Goal: Communication & Community: Answer question/provide support

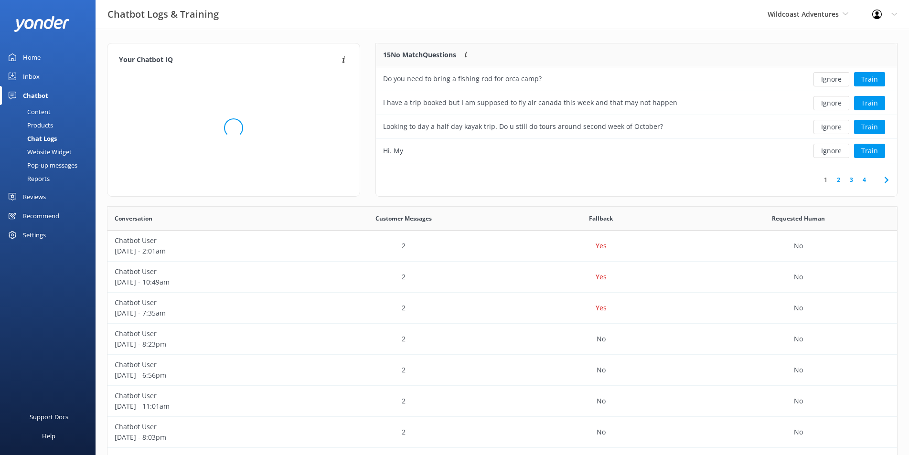
scroll to position [327, 782]
click at [31, 71] on div "Inbox" at bounding box center [31, 76] width 17 height 19
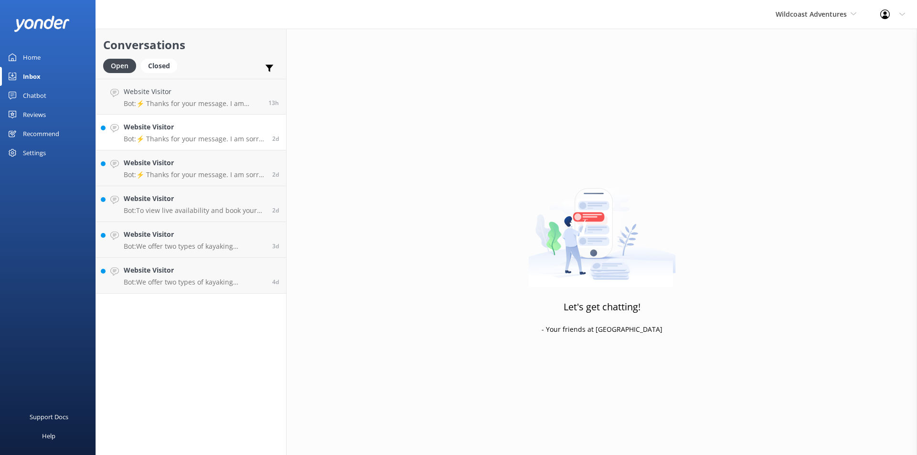
click at [140, 129] on h4 "Website Visitor" at bounding box center [194, 127] width 141 height 11
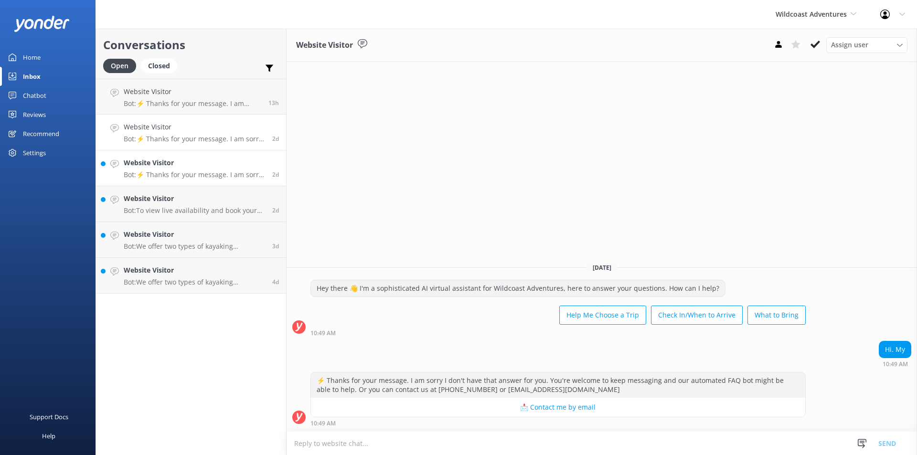
click at [201, 165] on h4 "Website Visitor" at bounding box center [194, 163] width 141 height 11
click at [198, 93] on h4 "Website Visitor" at bounding box center [193, 91] width 138 height 11
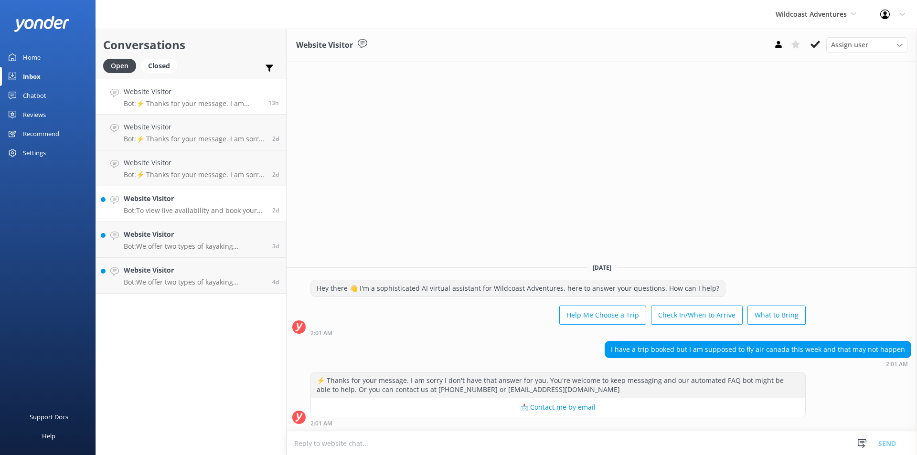
click at [167, 209] on p "Bot: To view live availability and book your adventure, click https://wild-coas…" at bounding box center [194, 210] width 141 height 9
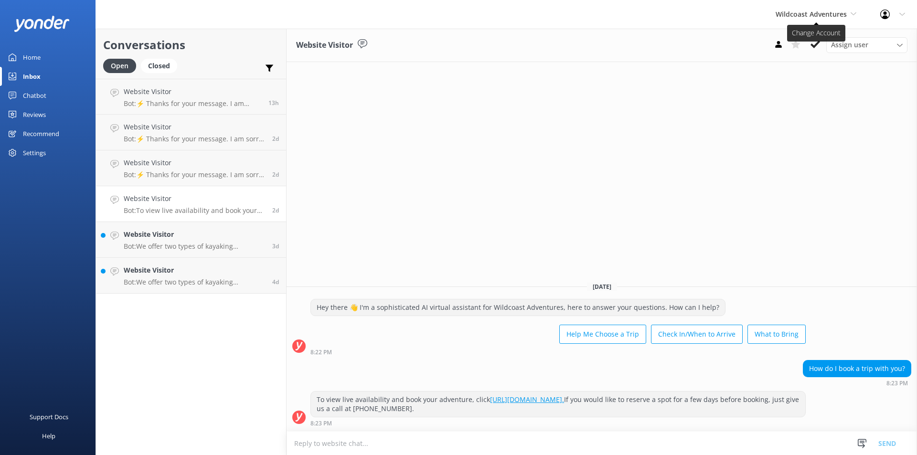
click at [810, 17] on span "Wildcoast Adventures" at bounding box center [811, 14] width 71 height 9
click at [796, 69] on link "Campbell River Whale Watching" at bounding box center [812, 68] width 96 height 32
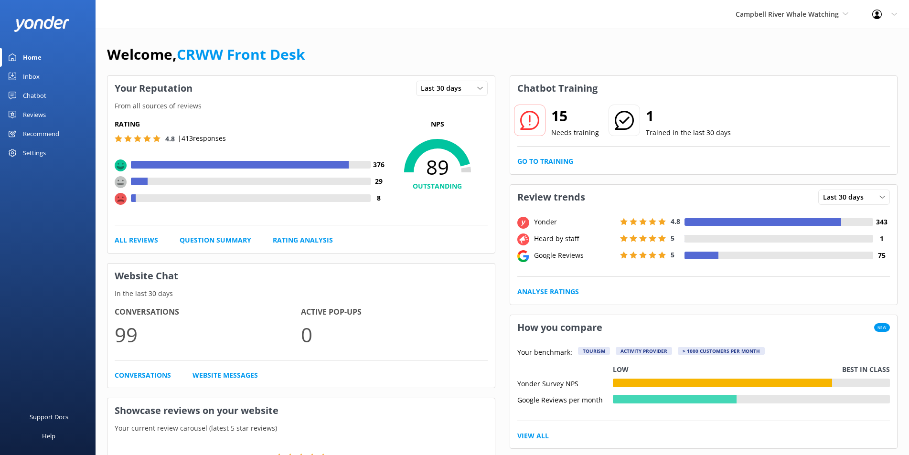
click at [39, 71] on div "Inbox" at bounding box center [31, 76] width 17 height 19
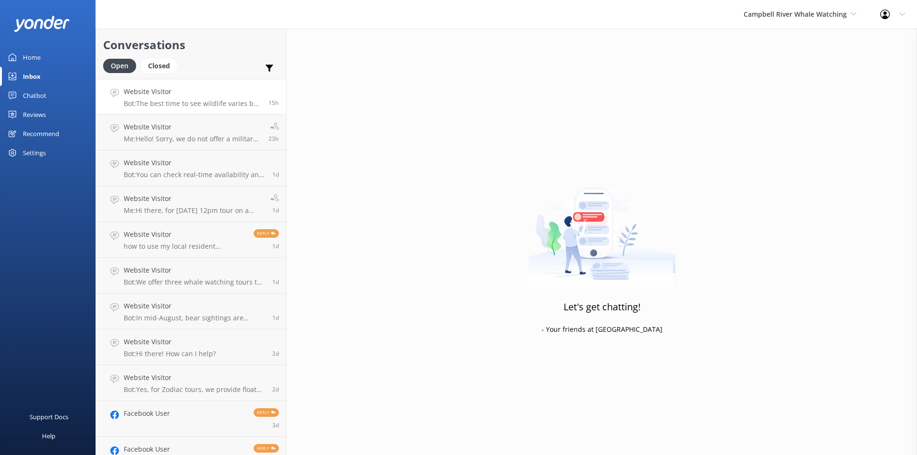
click at [151, 97] on h4 "Website Visitor" at bounding box center [193, 91] width 138 height 11
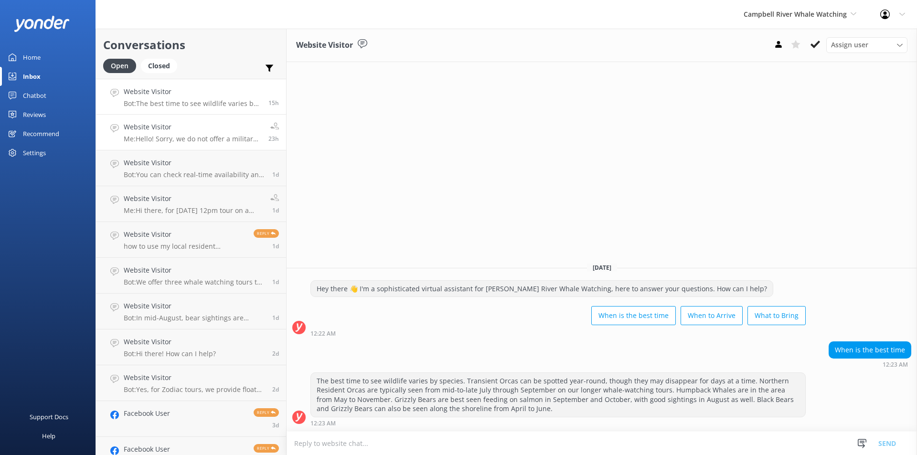
click at [173, 131] on h4 "Website Visitor" at bounding box center [193, 127] width 138 height 11
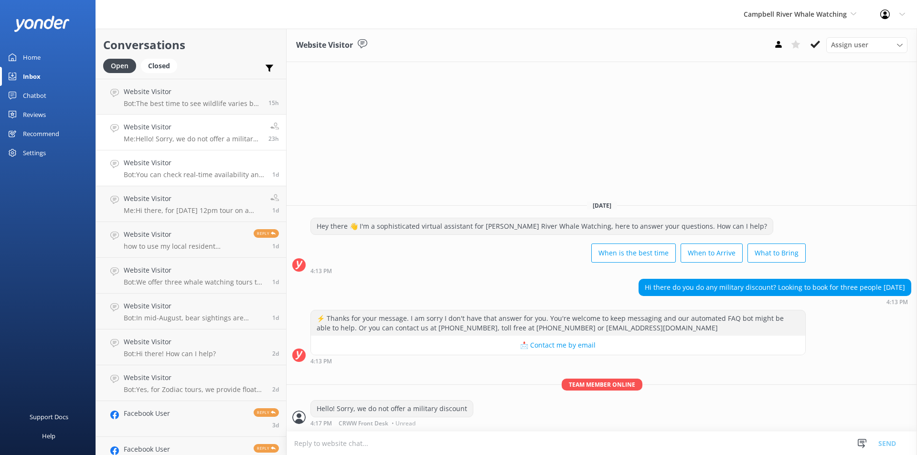
click at [162, 169] on div "Website Visitor Bot: You can check real-time availability and book your Wildlif…" at bounding box center [194, 168] width 141 height 21
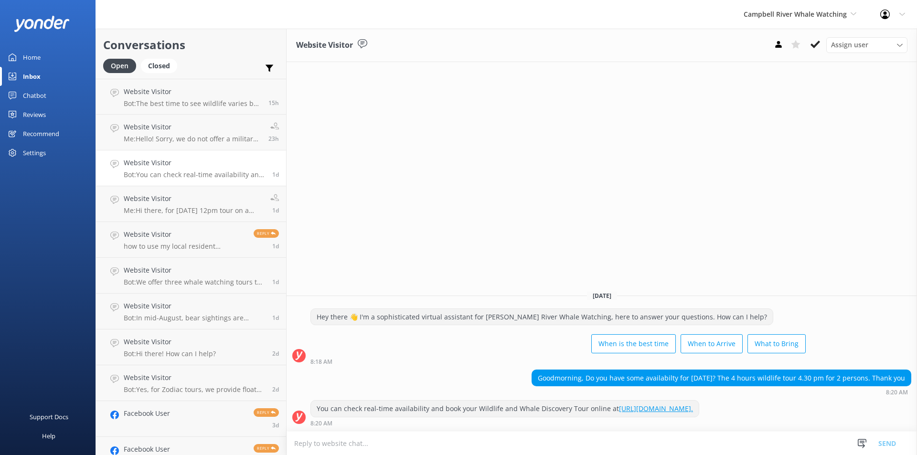
click at [29, 117] on div "Reviews" at bounding box center [34, 114] width 23 height 19
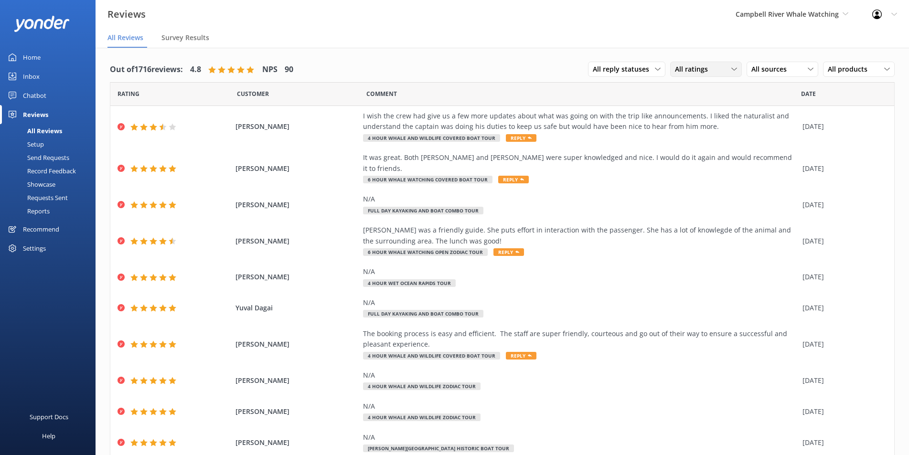
click at [698, 69] on span "All ratings" at bounding box center [694, 69] width 39 height 11
click at [766, 71] on span "All sources" at bounding box center [772, 69] width 41 height 11
click at [761, 143] on div "Google reviews" at bounding box center [789, 147] width 56 height 10
click at [35, 78] on div "Inbox" at bounding box center [31, 76] width 17 height 19
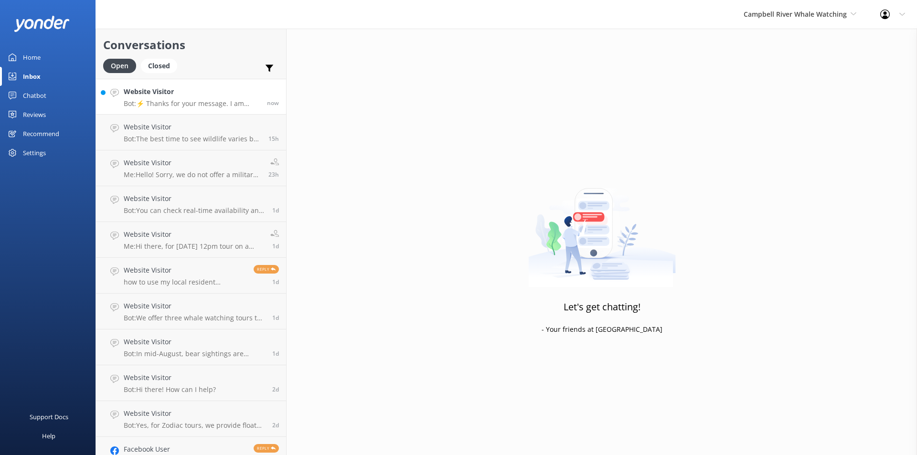
click at [183, 101] on p "Bot: ⚡ Thanks for your message. I am sorry I don't have that answer for you. Yo…" at bounding box center [192, 103] width 136 height 9
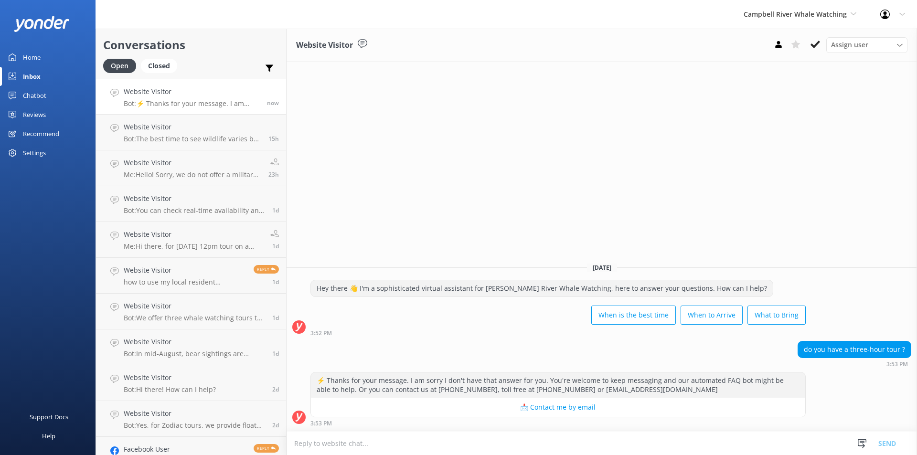
click at [571, 441] on textarea at bounding box center [602, 443] width 631 height 23
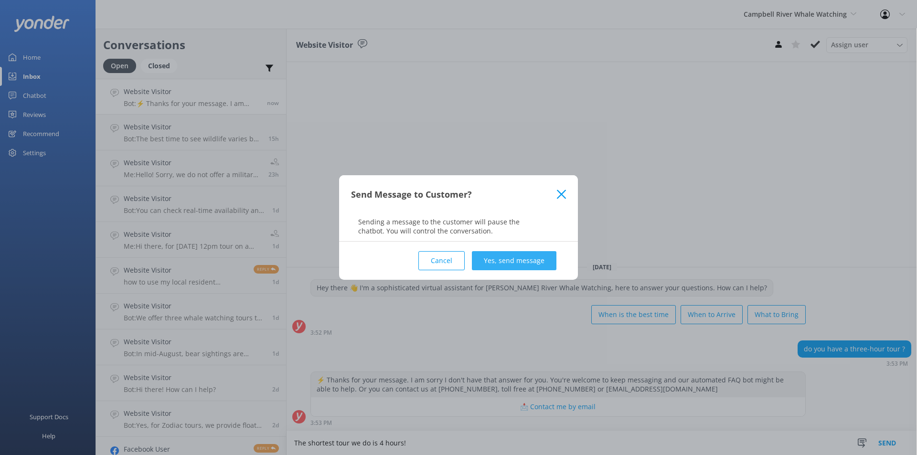
type textarea "The shortest tour we do is 4 hours!"
drag, startPoint x: 518, startPoint y: 266, endPoint x: 524, endPoint y: 266, distance: 5.7
click at [518, 265] on button "Yes, send message" at bounding box center [514, 260] width 85 height 19
